Goal: Task Accomplishment & Management: Complete application form

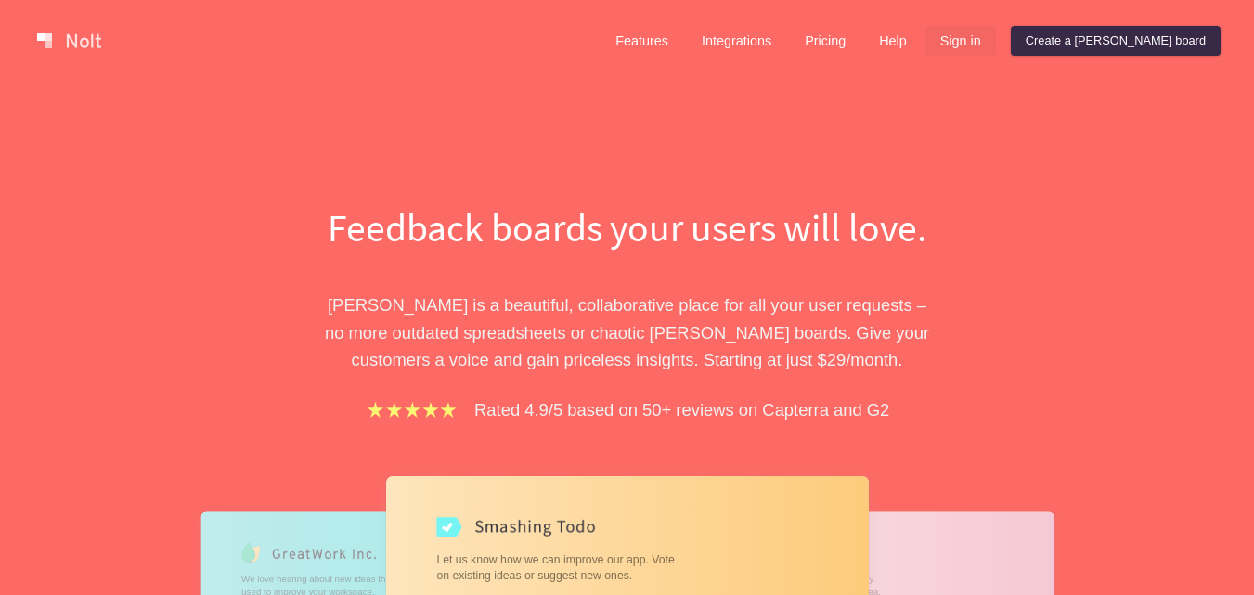
click at [996, 45] on link "Sign in" at bounding box center [961, 41] width 71 height 30
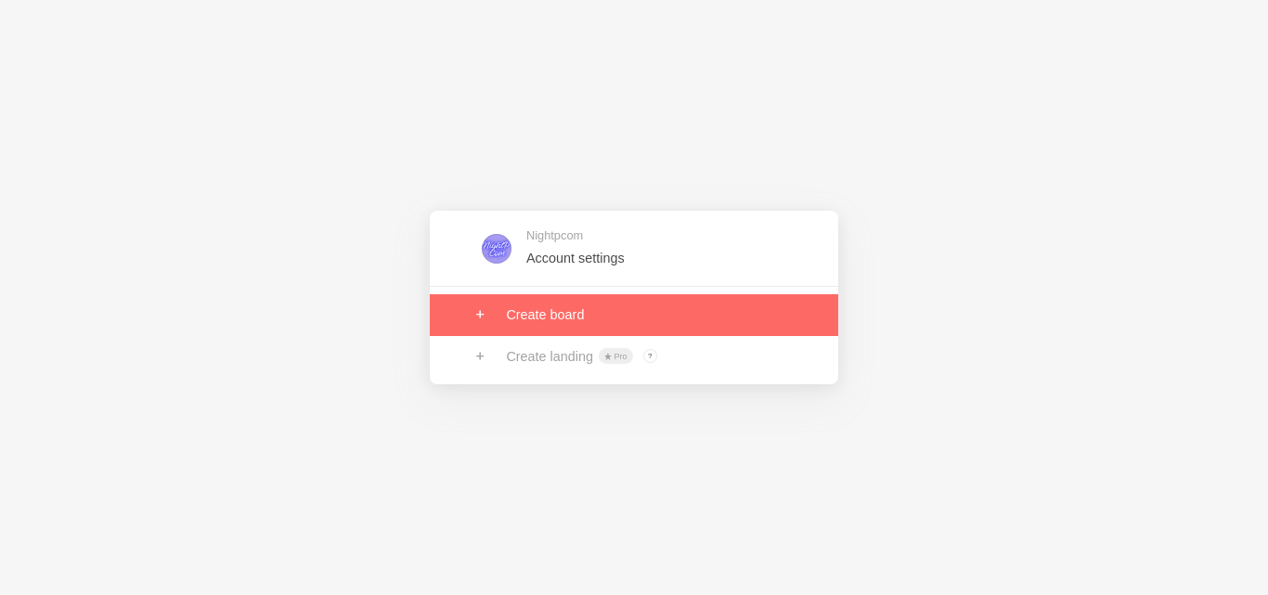
click at [615, 303] on link at bounding box center [634, 314] width 409 height 41
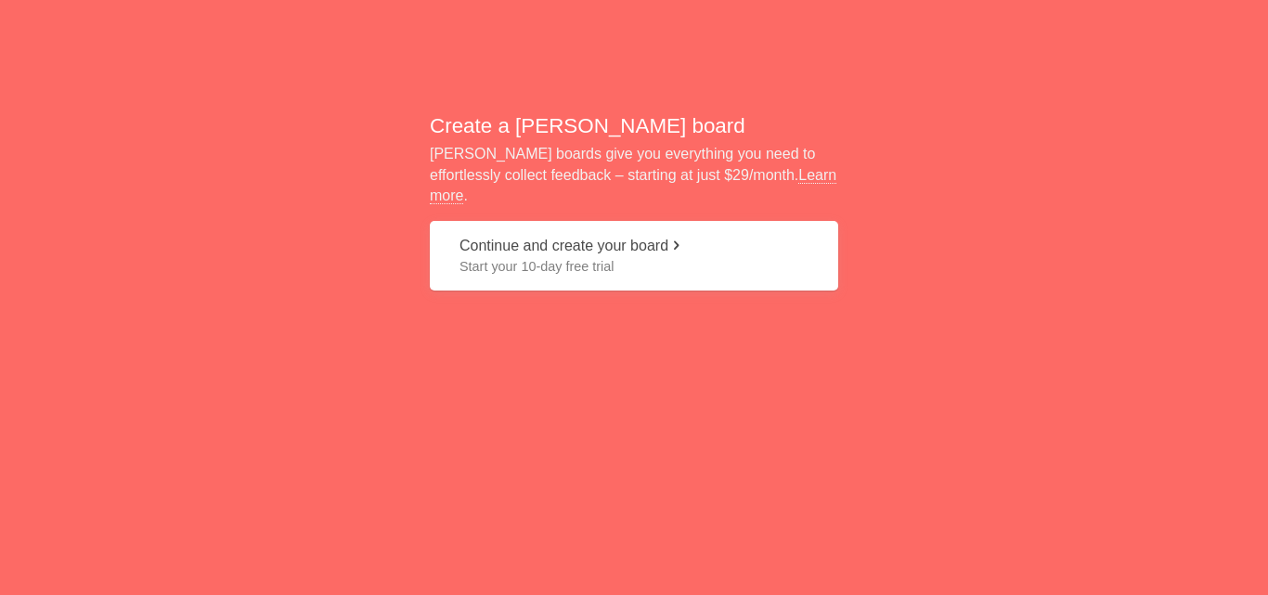
click at [683, 240] on span at bounding box center [675, 245] width 15 height 15
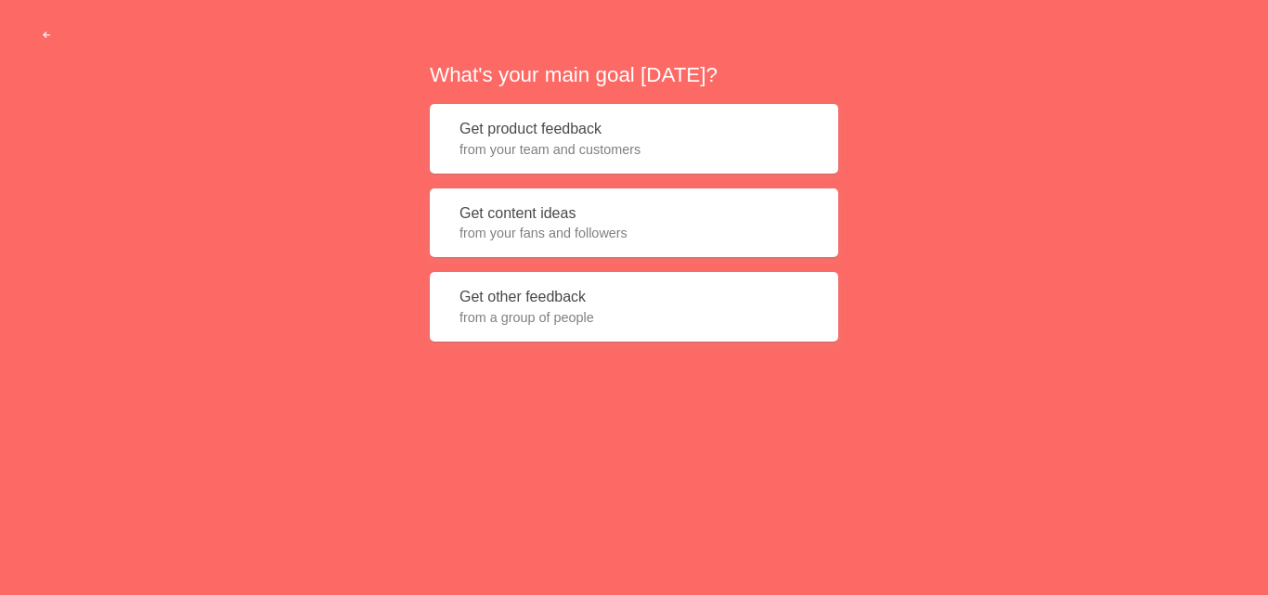
click at [637, 226] on span "from your fans and followers" at bounding box center [634, 233] width 349 height 19
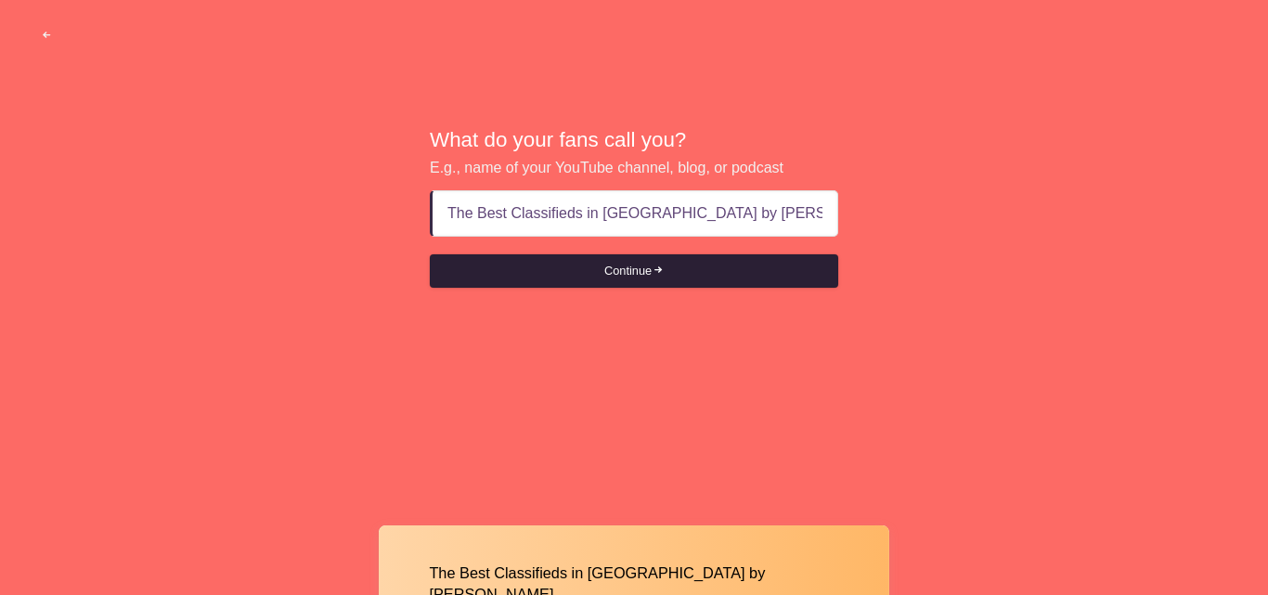
click at [689, 274] on button "Continue" at bounding box center [634, 270] width 409 height 33
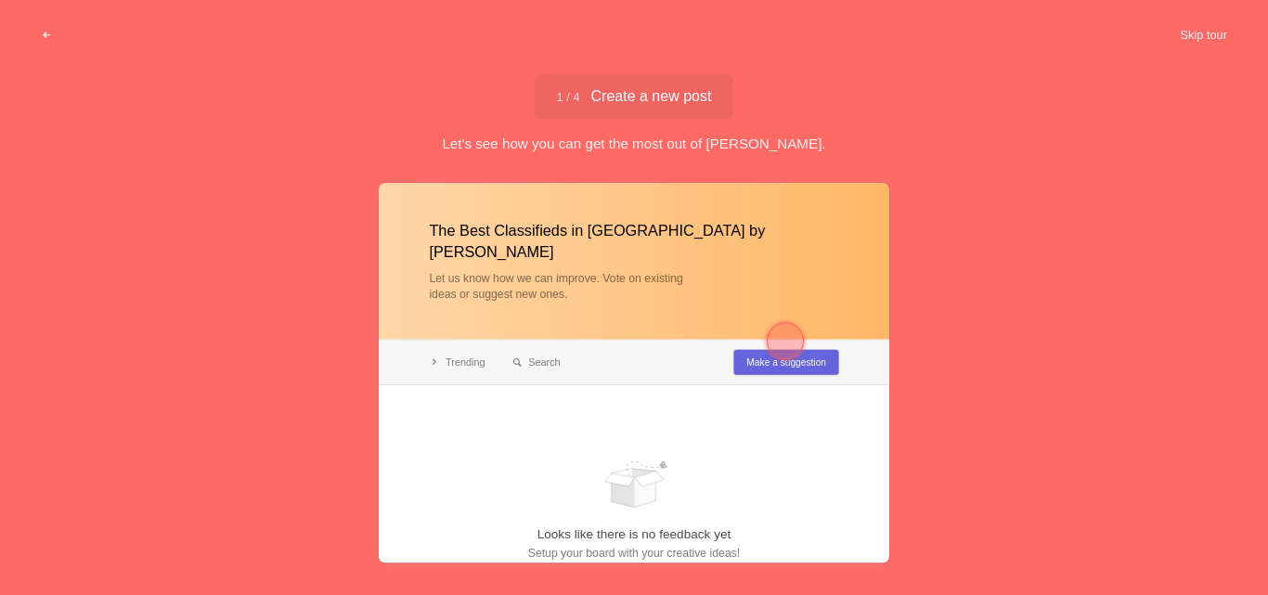
type input "The Best Classifieds in India by Nightp"
click at [767, 343] on div at bounding box center [785, 340] width 37 height 37
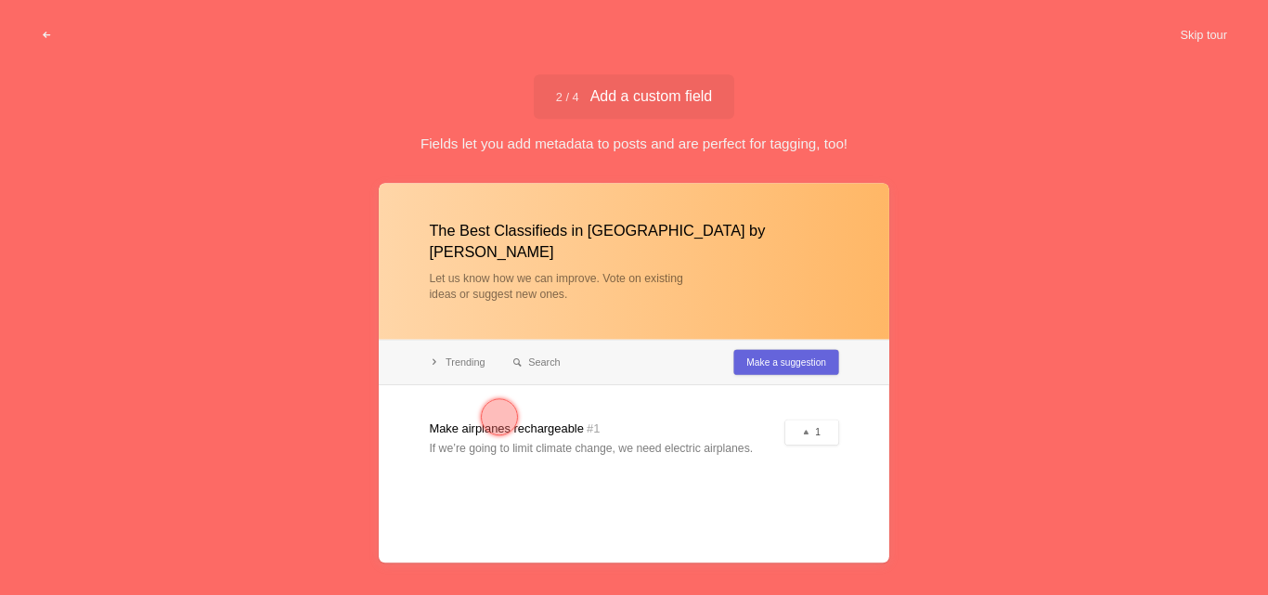
click at [780, 348] on div at bounding box center [634, 373] width 511 height 380
click at [794, 348] on div at bounding box center [634, 373] width 511 height 380
click at [778, 343] on div at bounding box center [634, 373] width 511 height 380
click at [648, 402] on div at bounding box center [634, 373] width 511 height 380
click at [417, 413] on div at bounding box center [634, 373] width 511 height 380
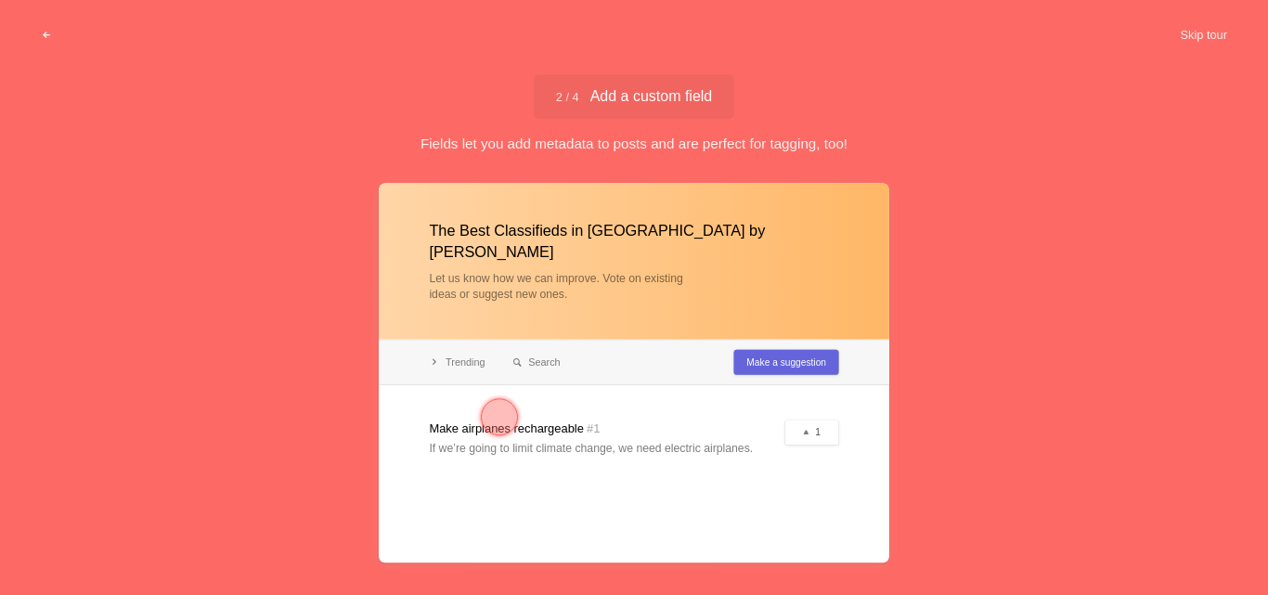
click at [487, 418] on div at bounding box center [499, 416] width 37 height 37
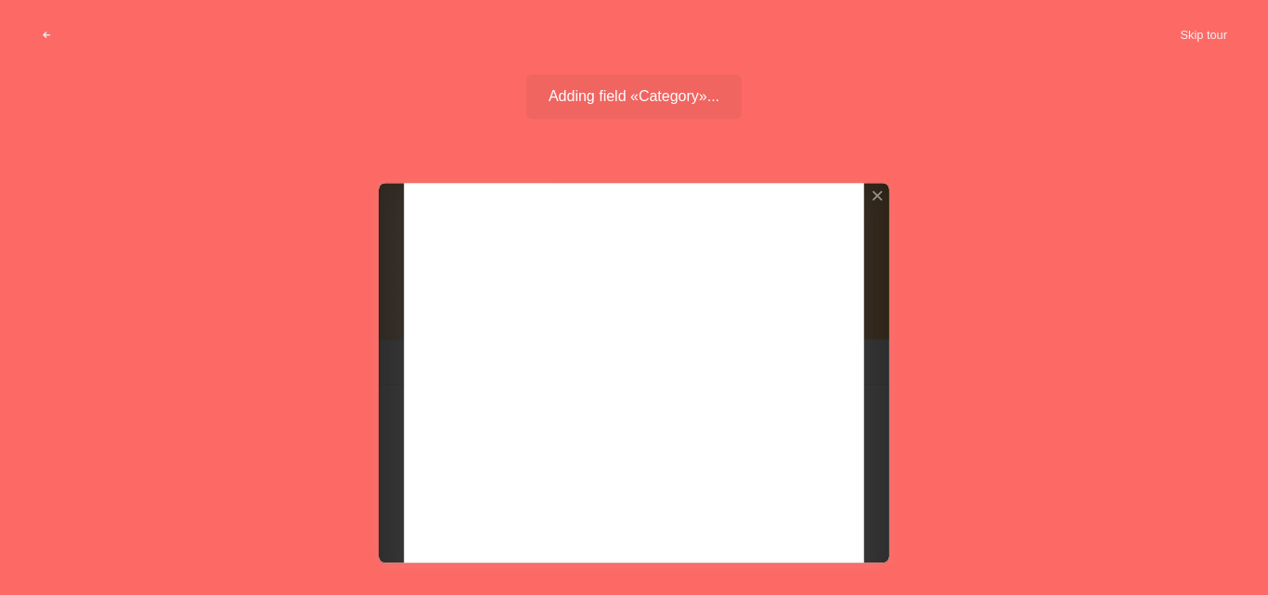
click at [613, 425] on div at bounding box center [634, 373] width 511 height 380
click at [48, 35] on span "button" at bounding box center [47, 36] width 12 height 12
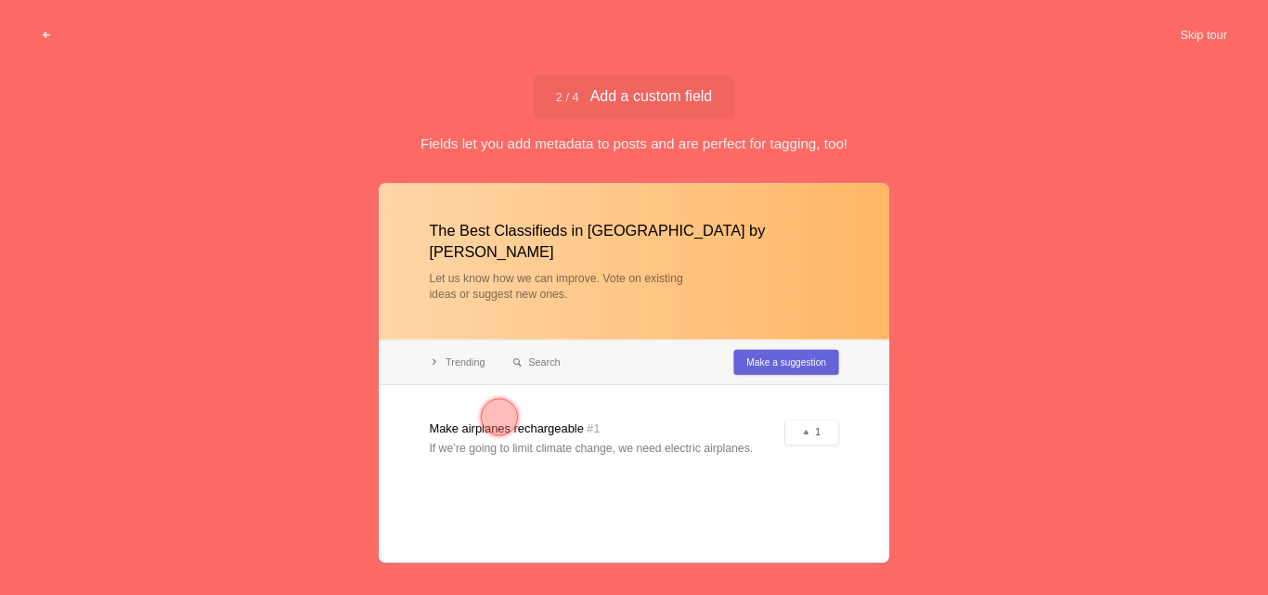
click at [48, 35] on span "button" at bounding box center [47, 36] width 12 height 12
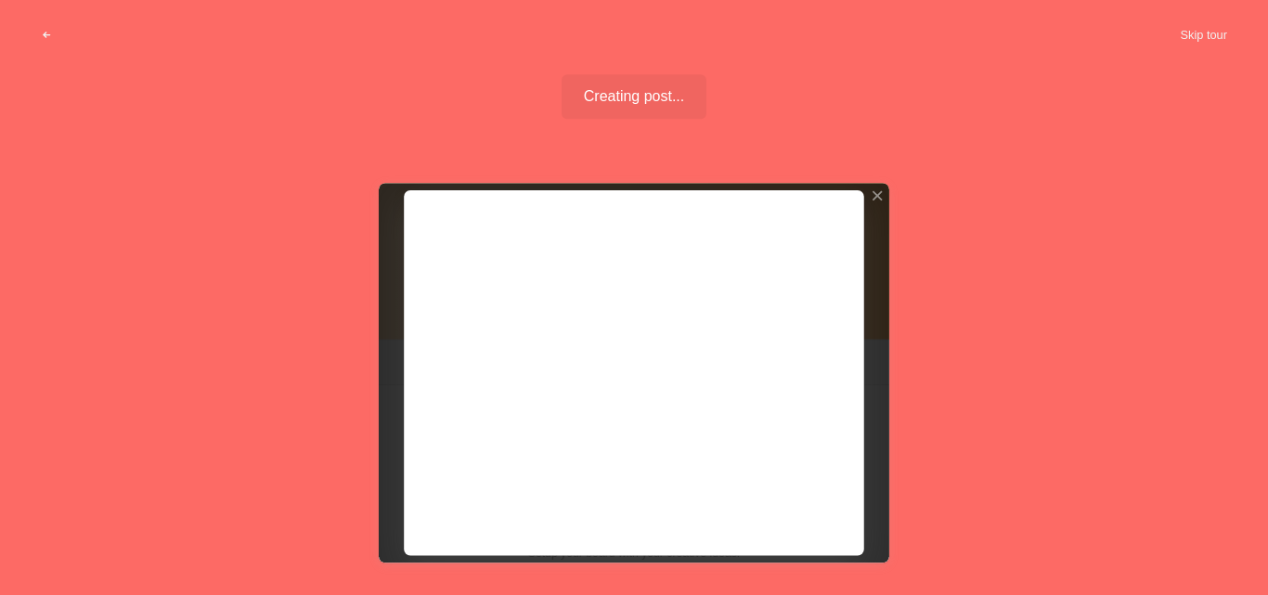
click at [555, 291] on div at bounding box center [634, 373] width 511 height 380
click at [560, 300] on div at bounding box center [634, 373] width 511 height 380
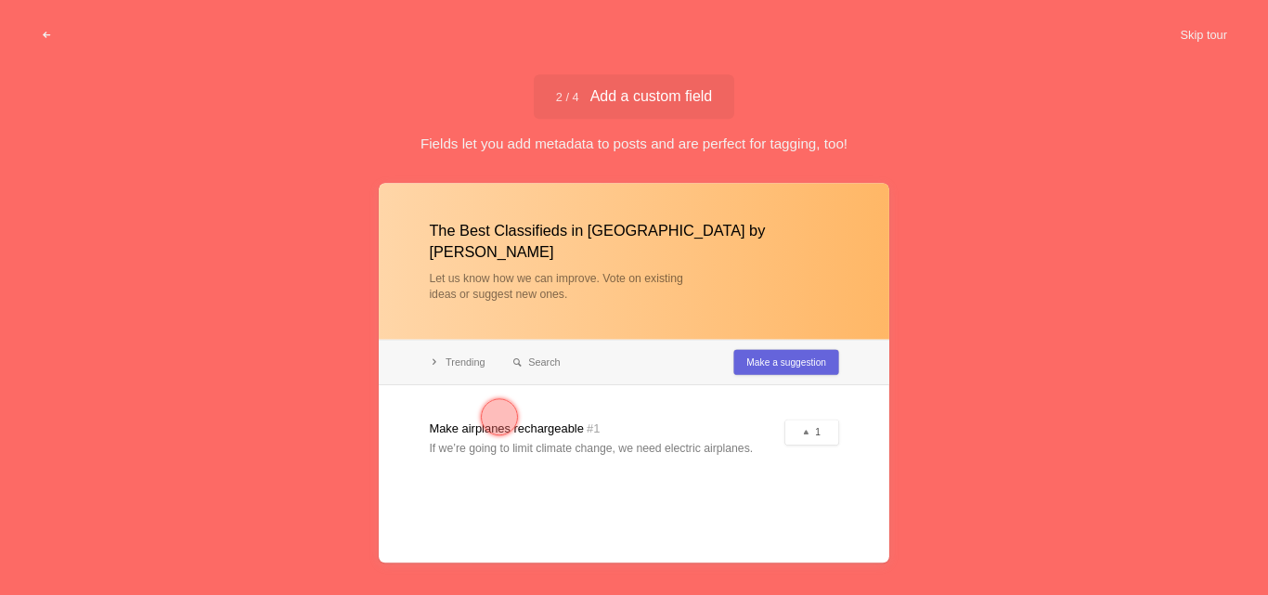
click at [1017, 370] on div "The Best Classifieds in India by Nightp Let us know how we can improve. Vote on…" at bounding box center [634, 406] width 1268 height 447
click at [1214, 24] on button "Skip tour" at bounding box center [1204, 35] width 92 height 33
